Goal: Obtain resource: Obtain resource

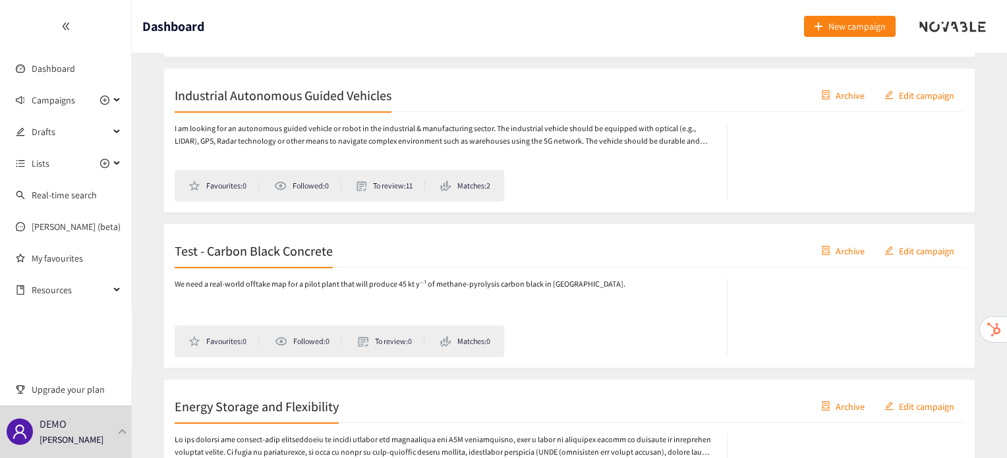
scroll to position [536, 0]
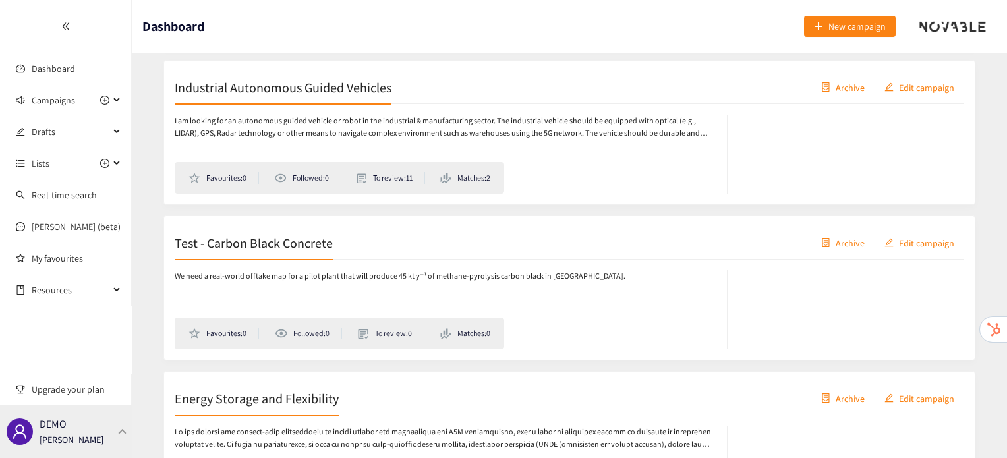
click at [111, 433] on div "DEMO Irene Violetta" at bounding box center [66, 431] width 132 height 53
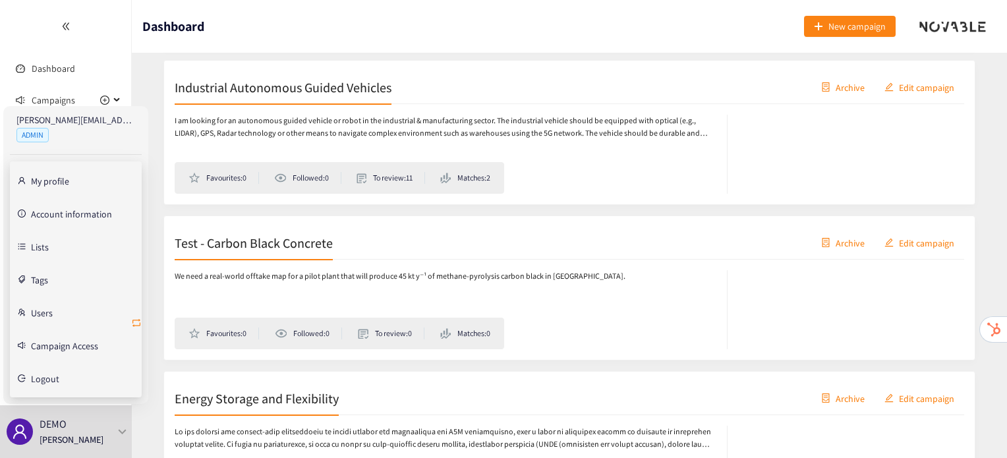
click at [137, 318] on icon "retweet" at bounding box center [136, 323] width 11 height 11
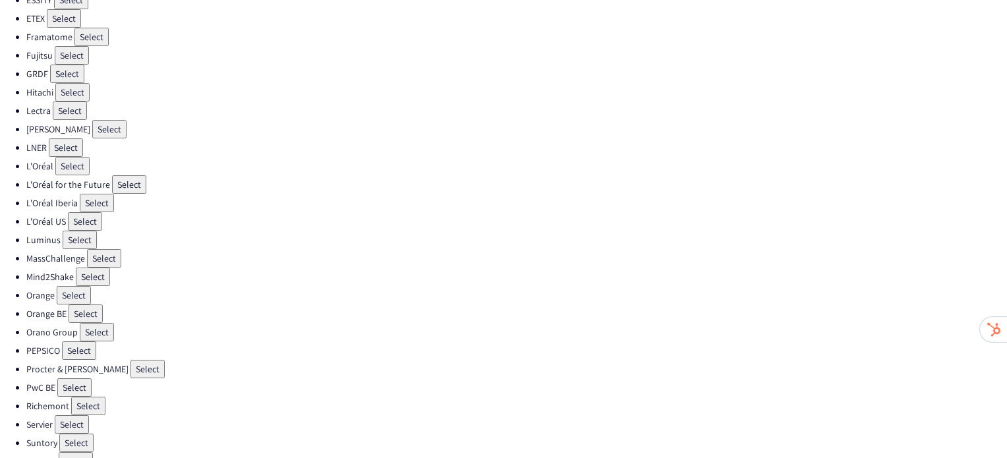
scroll to position [347, 0]
click at [130, 358] on button "Select" at bounding box center [147, 367] width 34 height 18
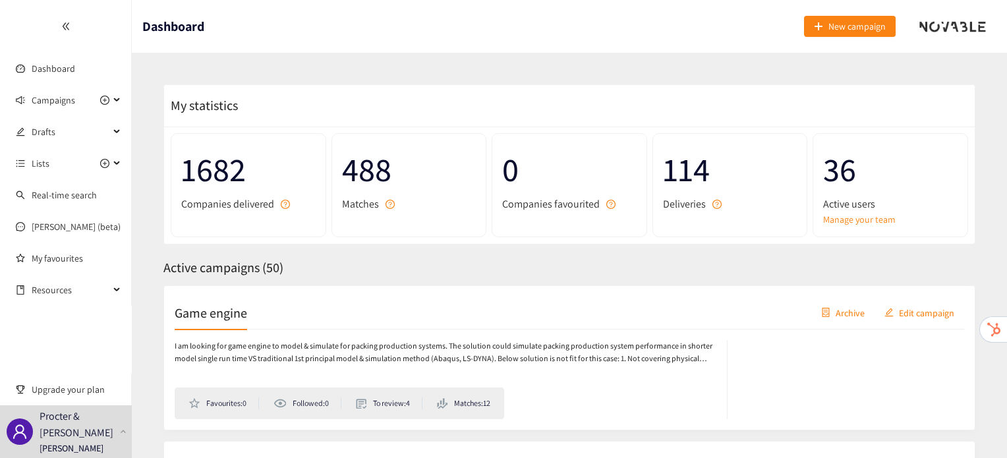
click at [211, 308] on h2 "Game engine" at bounding box center [211, 312] width 72 height 18
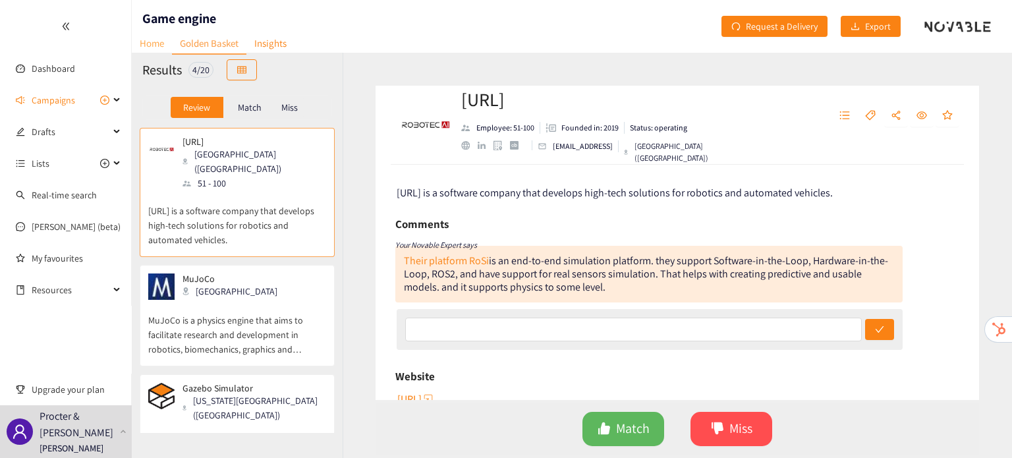
click at [147, 47] on link "Home" at bounding box center [152, 43] width 40 height 20
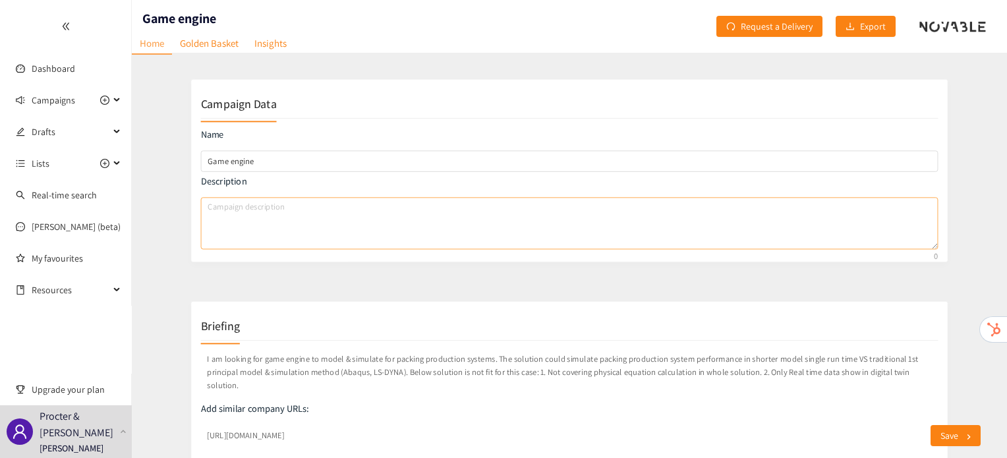
scroll to position [134, 0]
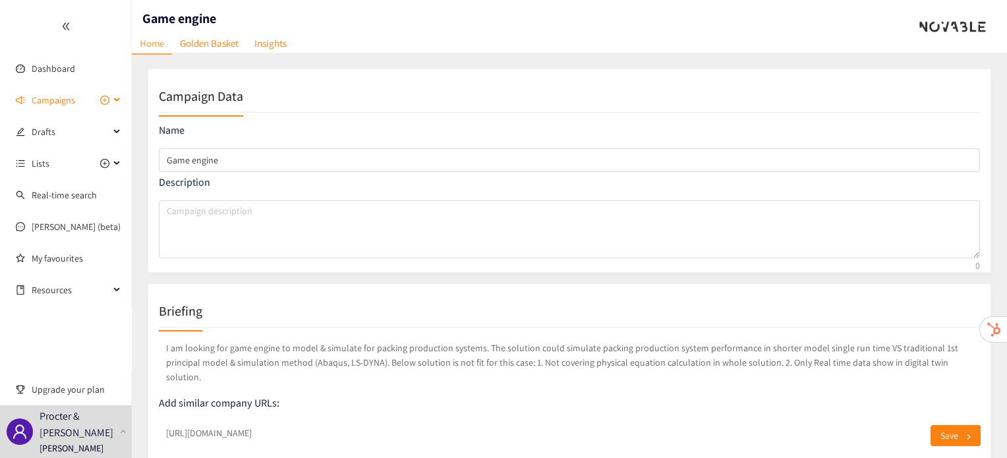
click at [74, 101] on span "Campaigns" at bounding box center [53, 100] width 43 height 26
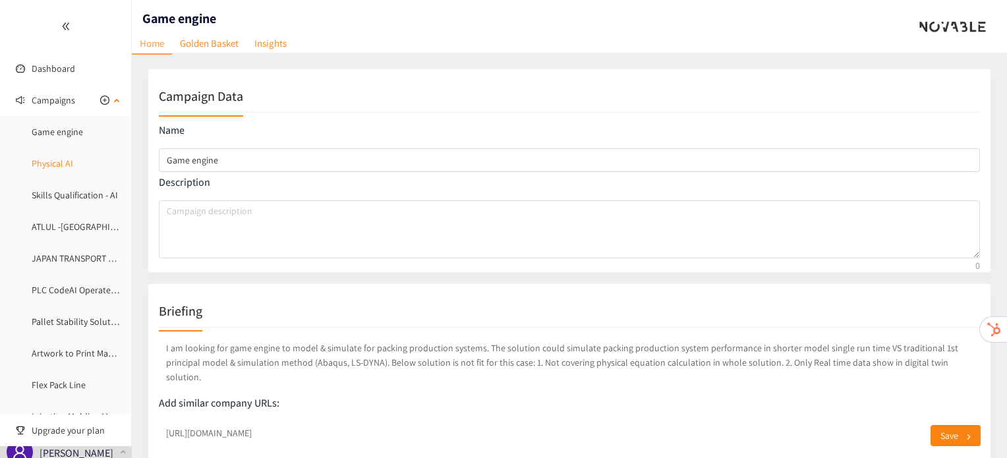
click at [72, 157] on link "Physical AI" at bounding box center [53, 163] width 42 height 12
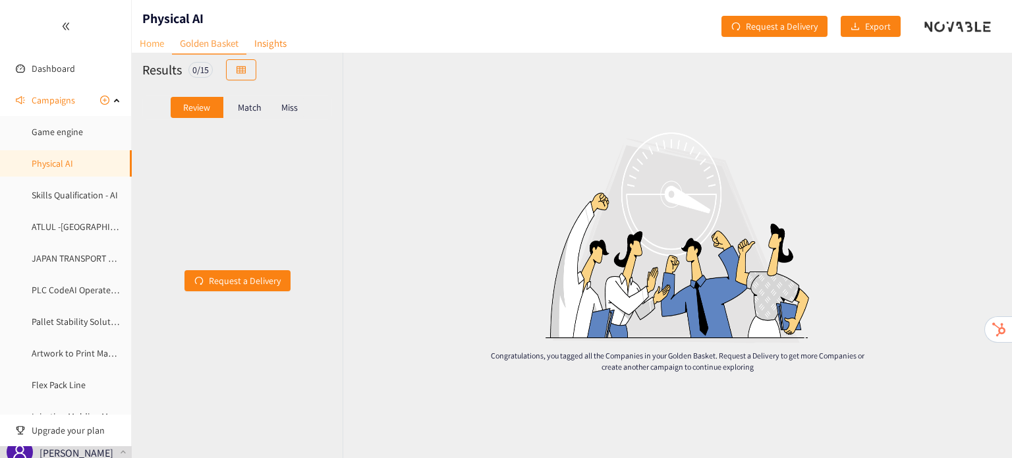
click at [157, 42] on link "Home" at bounding box center [152, 43] width 40 height 20
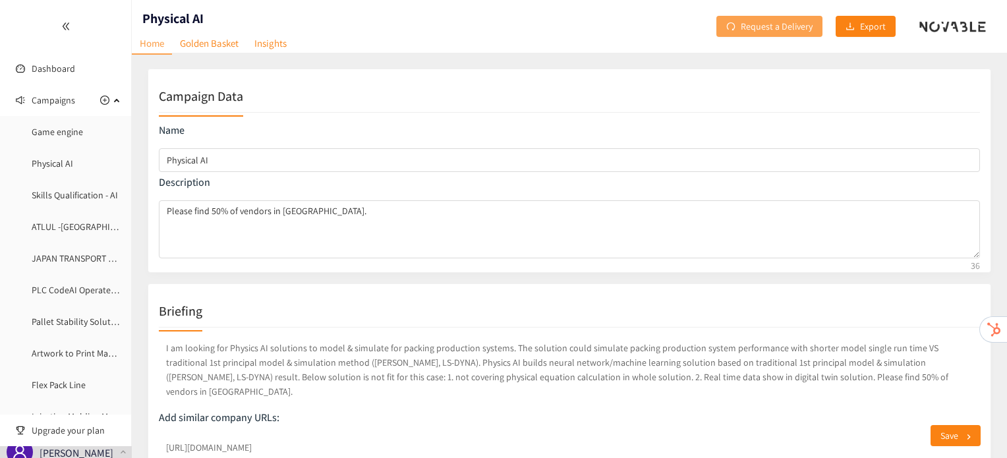
click at [762, 20] on span "Request a Delivery" at bounding box center [776, 26] width 72 height 14
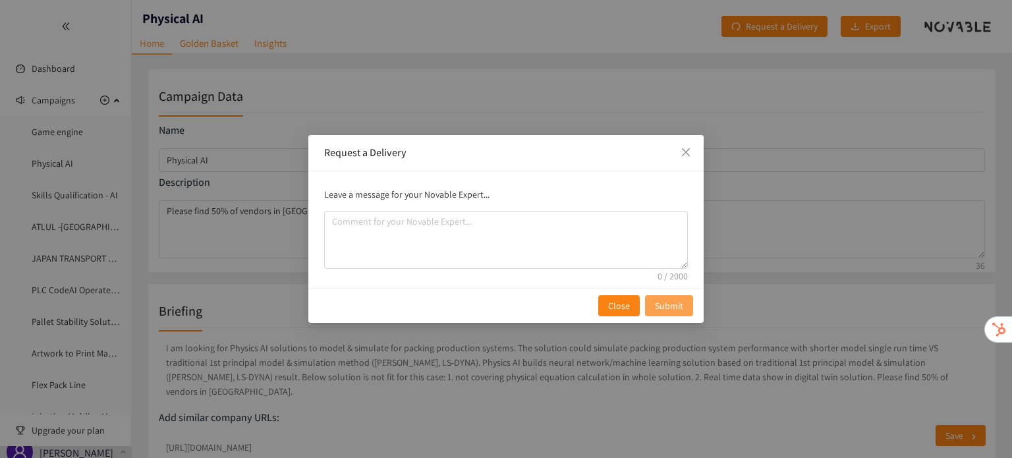
click at [679, 300] on span "Submit" at bounding box center [669, 305] width 28 height 14
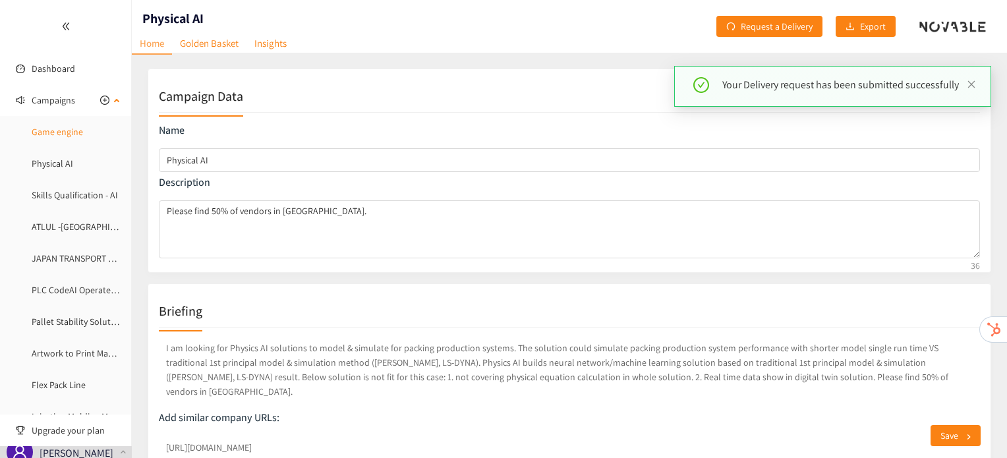
click at [68, 134] on link "Game engine" at bounding box center [57, 132] width 51 height 12
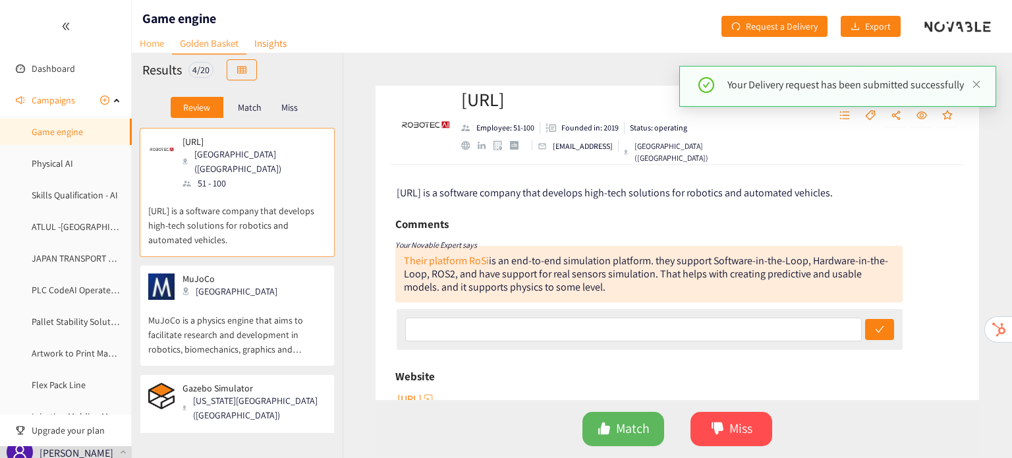
click at [158, 49] on link "Home" at bounding box center [152, 43] width 40 height 20
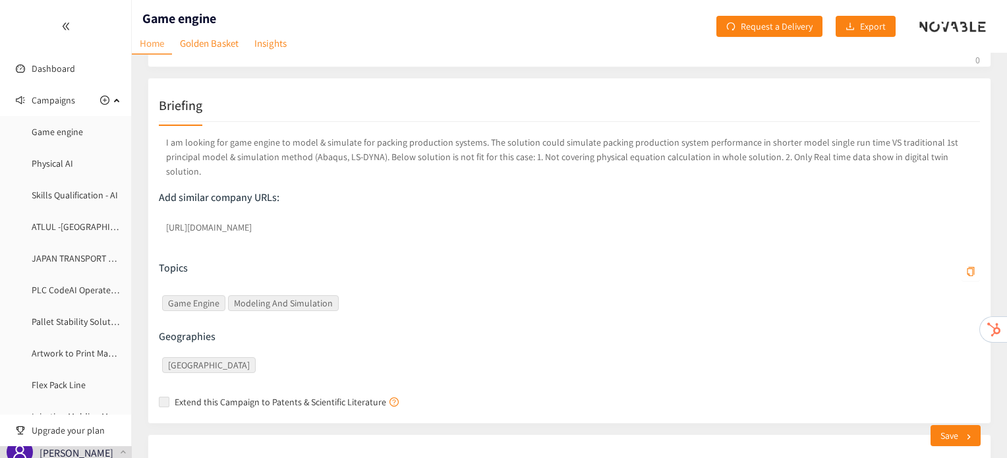
scroll to position [209, 0]
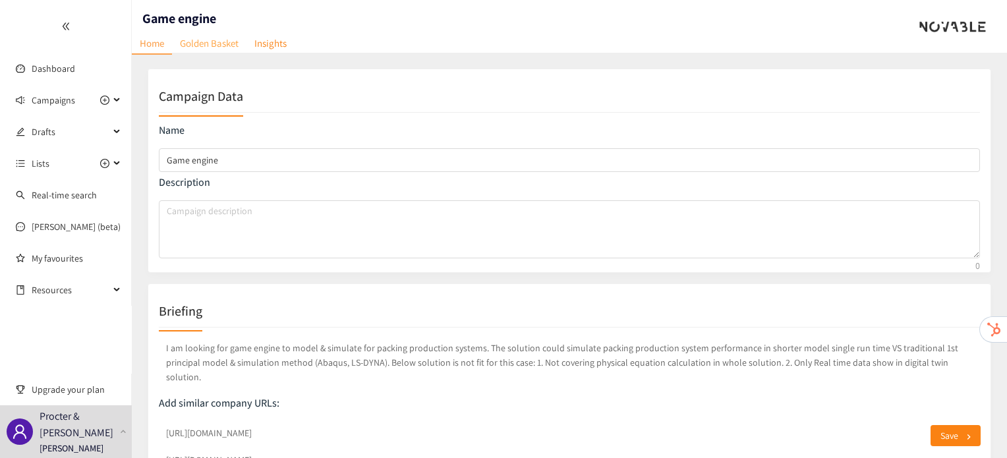
click at [207, 42] on link "Golden Basket" at bounding box center [209, 43] width 74 height 20
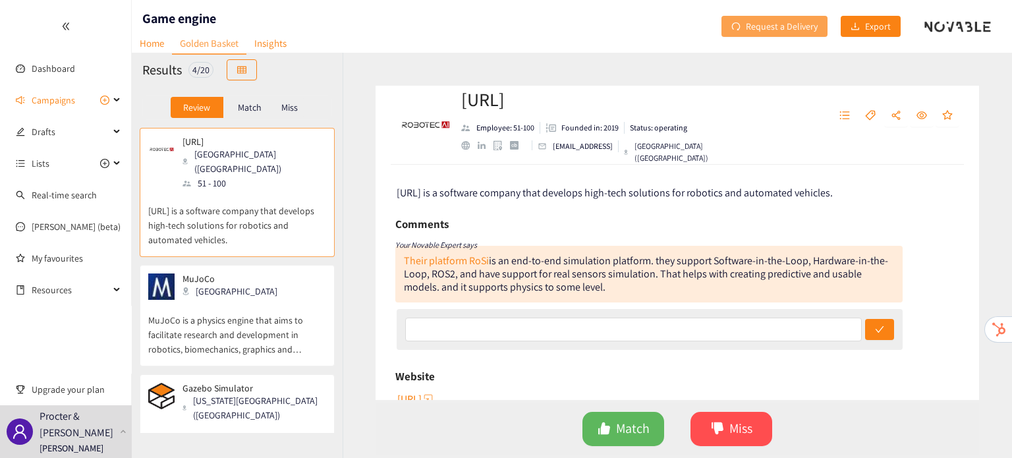
click at [793, 23] on span "Request a Delivery" at bounding box center [782, 26] width 72 height 14
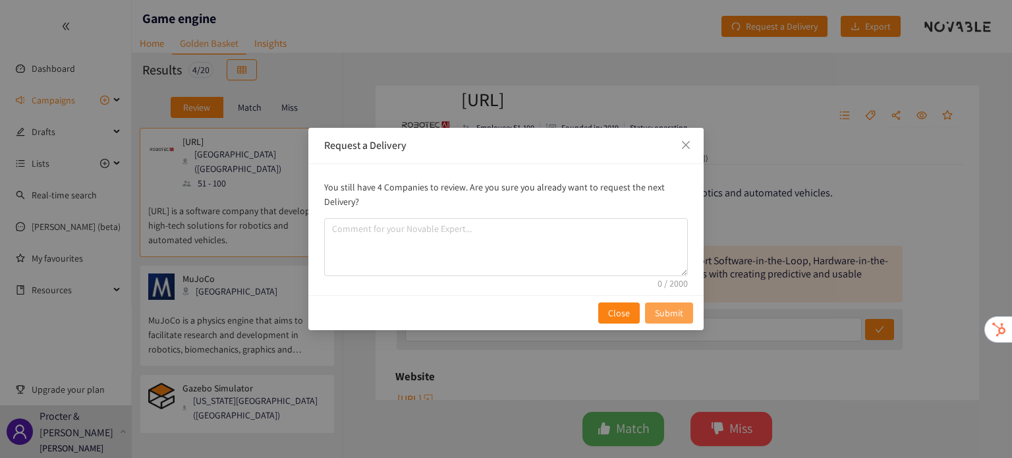
click at [684, 314] on button "Submit" at bounding box center [669, 312] width 48 height 21
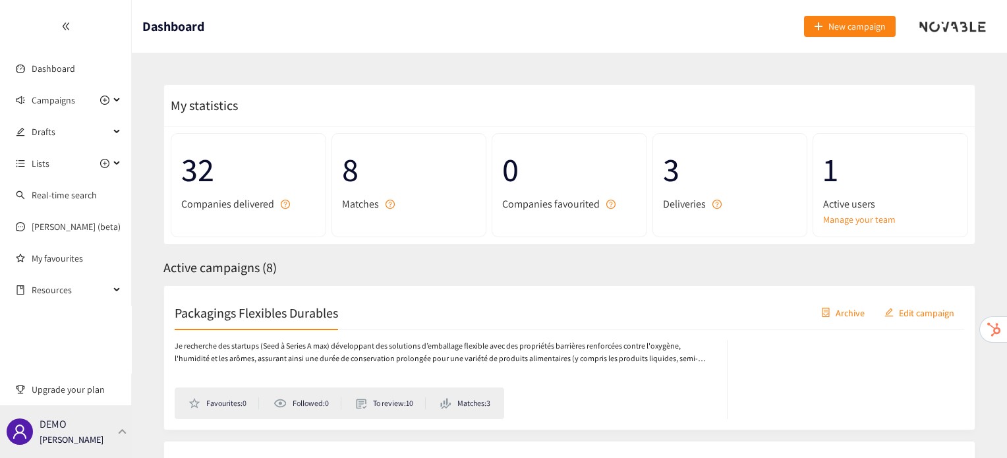
click at [111, 430] on div "DEMO Irene Violetta" at bounding box center [66, 431] width 132 height 53
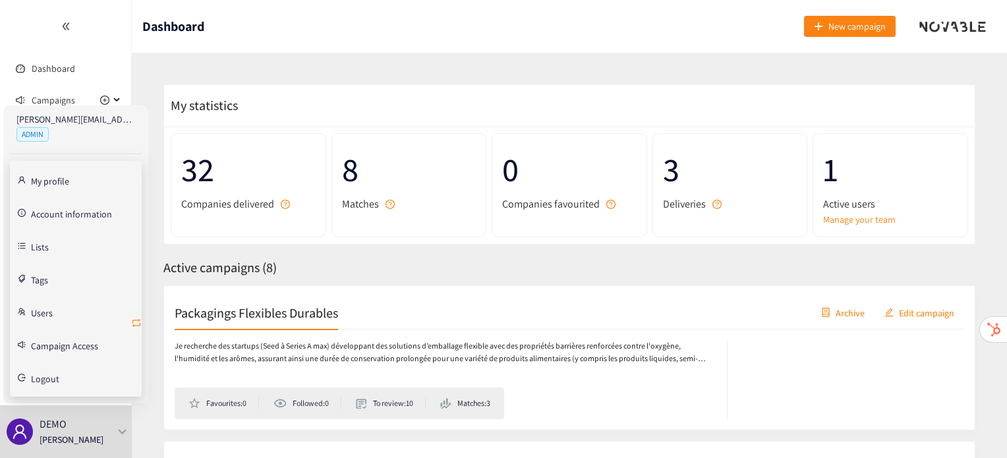
click at [138, 322] on icon "retweet" at bounding box center [136, 323] width 11 height 11
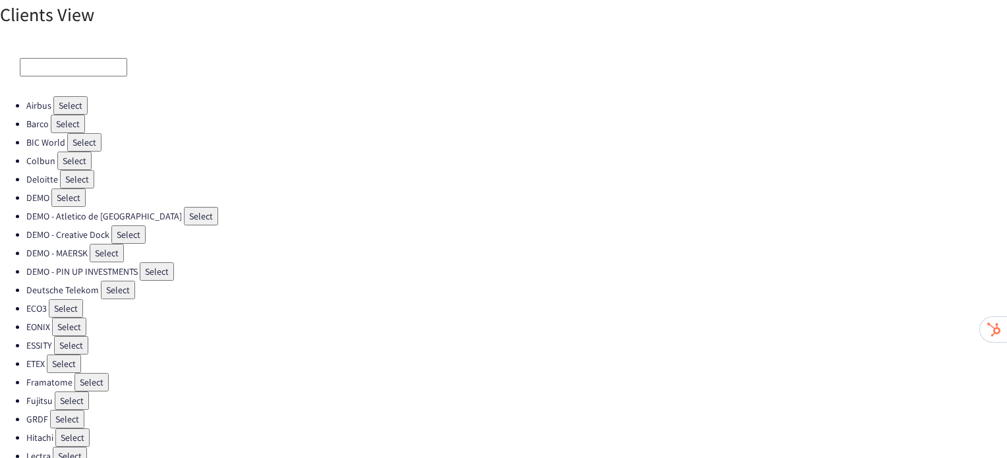
scroll to position [22, 0]
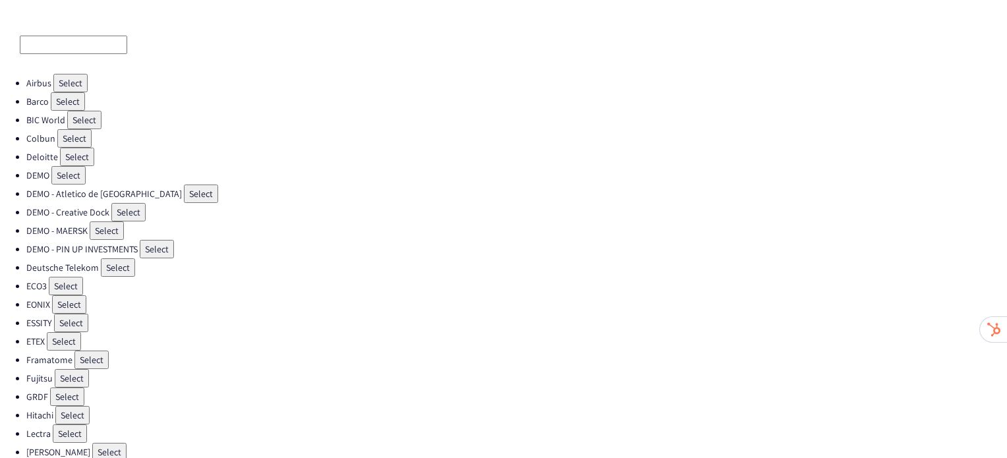
click at [84, 350] on button "Select" at bounding box center [91, 359] width 34 height 18
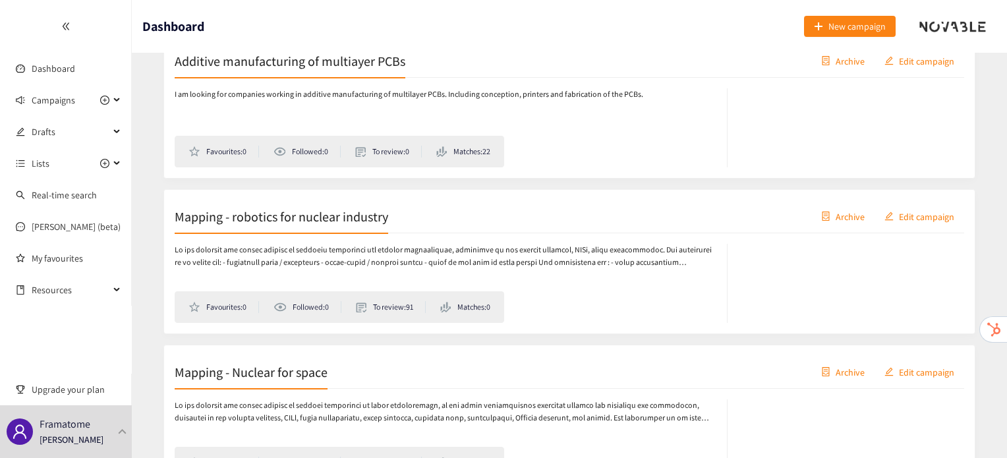
scroll to position [1354, 0]
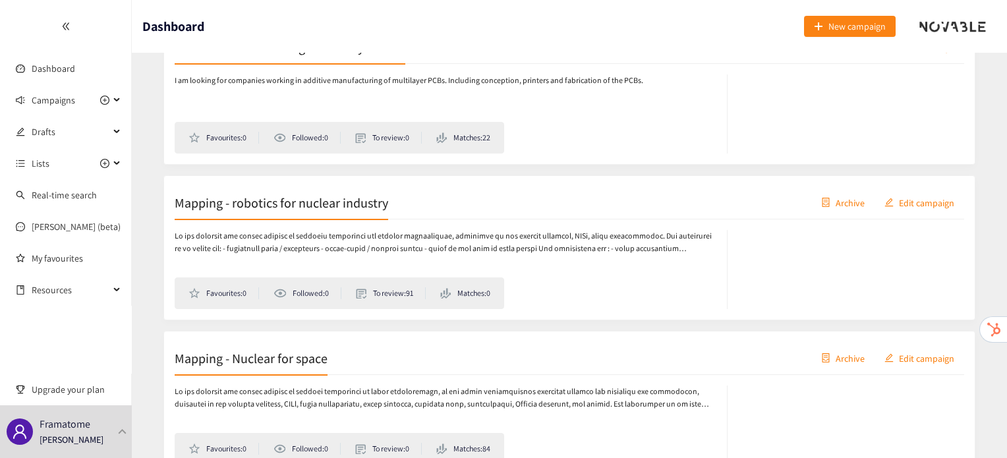
click at [287, 197] on h2 "Mapping - robotics for nuclear industry" at bounding box center [281, 202] width 213 height 18
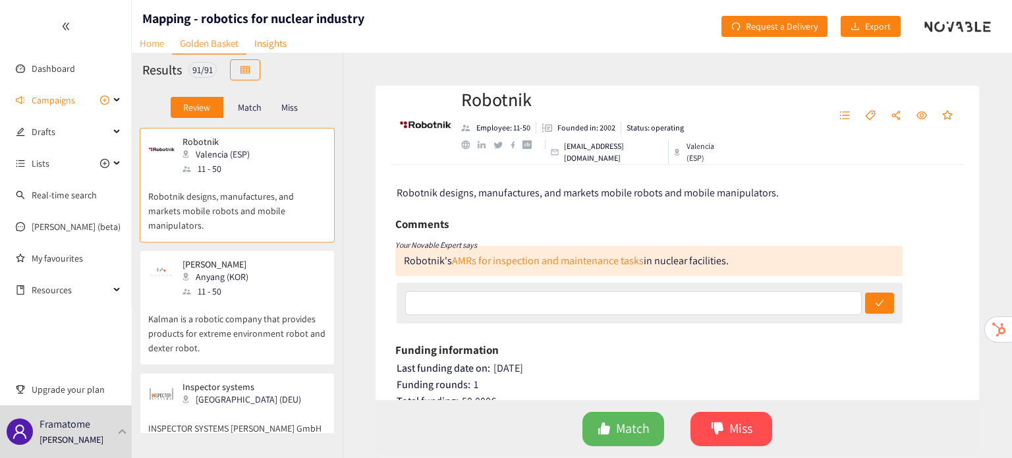
click at [153, 45] on link "Home" at bounding box center [152, 43] width 40 height 20
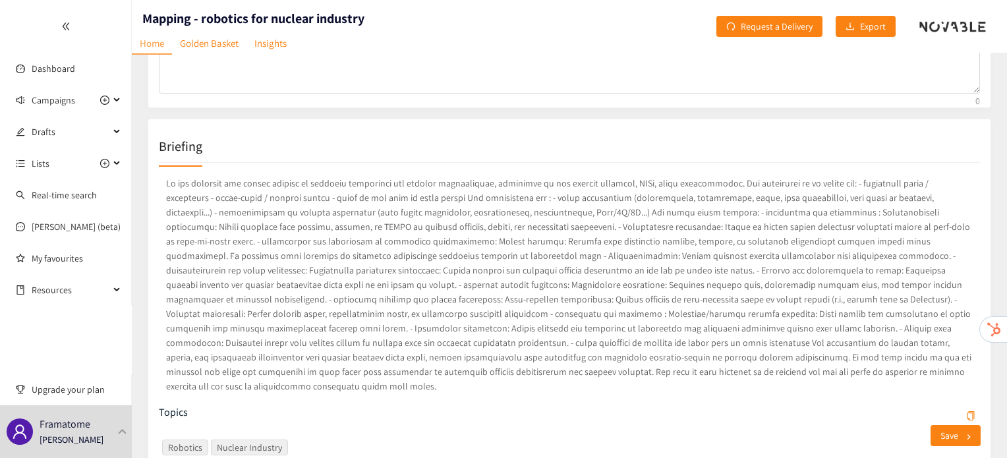
scroll to position [166, 0]
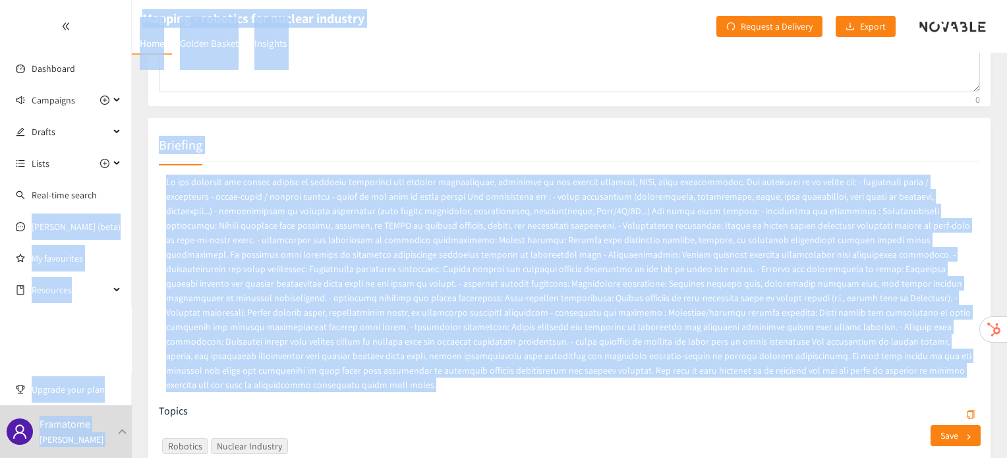
drag, startPoint x: 609, startPoint y: 379, endPoint x: 126, endPoint y: 181, distance: 522.0
click at [126, 181] on section "Dashboard Campaigns Drafts Lists Real-time search Scott (beta) My favourites Re…" at bounding box center [503, 306] width 1007 height 945
click at [153, 187] on div "Briefing Topics Robotics Nuclear Industry Extend this Campaign to Patents & Sci…" at bounding box center [569, 310] width 843 height 387
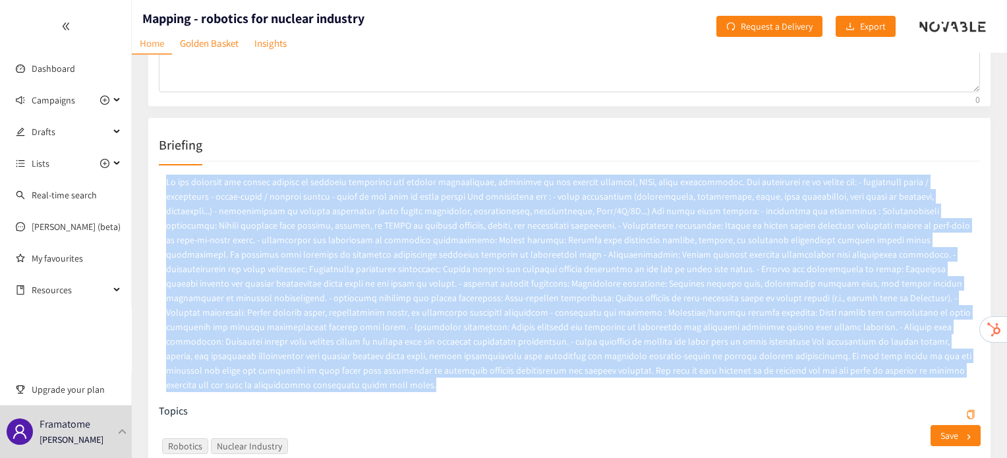
drag, startPoint x: 168, startPoint y: 184, endPoint x: 684, endPoint y: 387, distance: 555.2
click at [684, 387] on div at bounding box center [569, 288] width 821 height 232
copy p "We are scouting for actors working on robotics technology for nuclear applicati…"
